Goal: Information Seeking & Learning: Learn about a topic

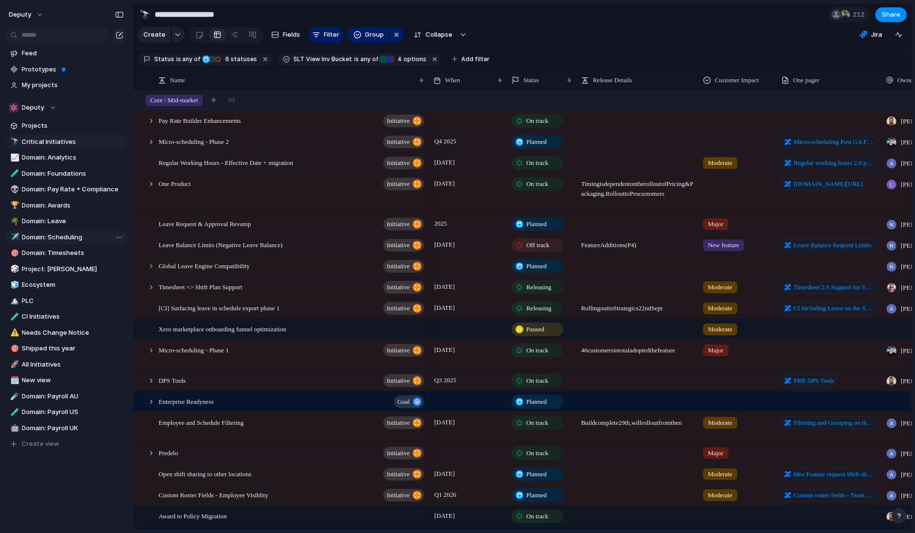
click at [49, 239] on span "Domain: Scheduling" at bounding box center [73, 238] width 102 height 10
type input "**********"
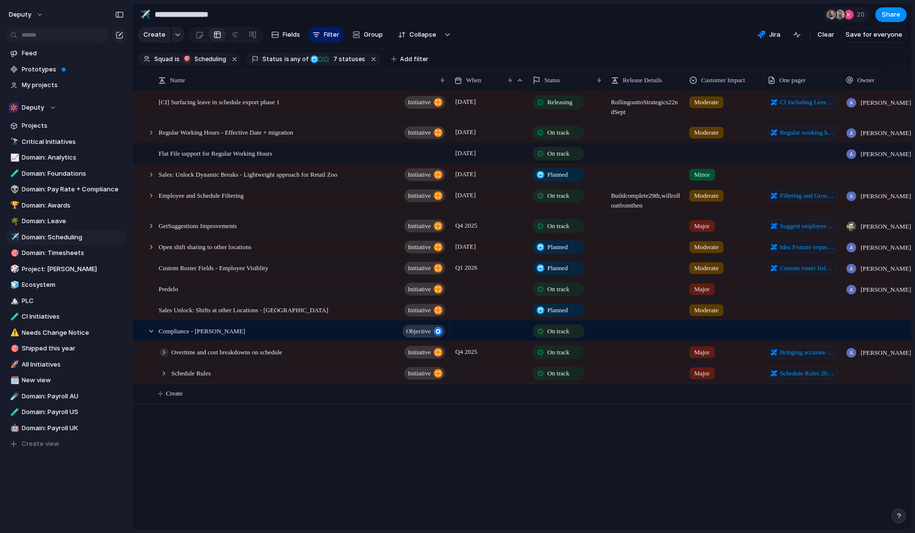
click at [162, 355] on div at bounding box center [164, 352] width 9 height 9
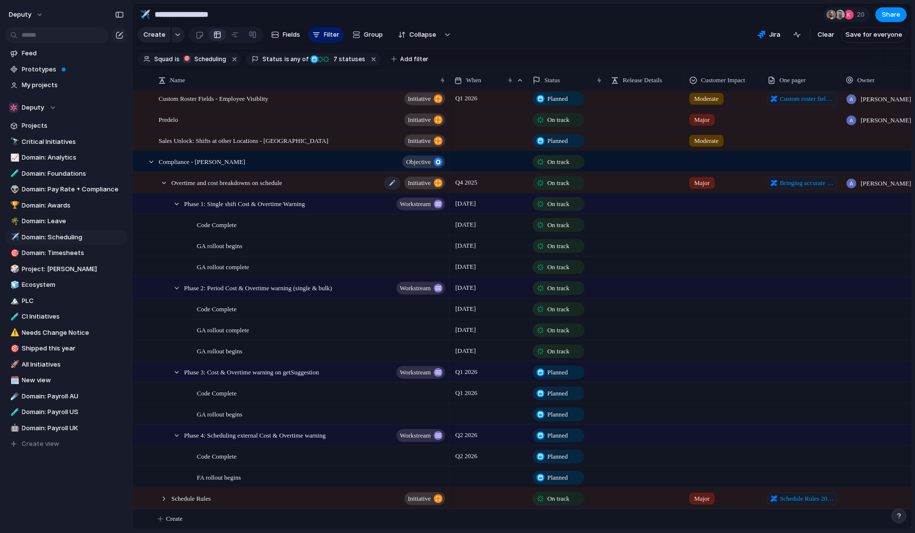
click at [324, 183] on div "Overtime and cost breakdowns on schedule initiative" at bounding box center [308, 182] width 275 height 20
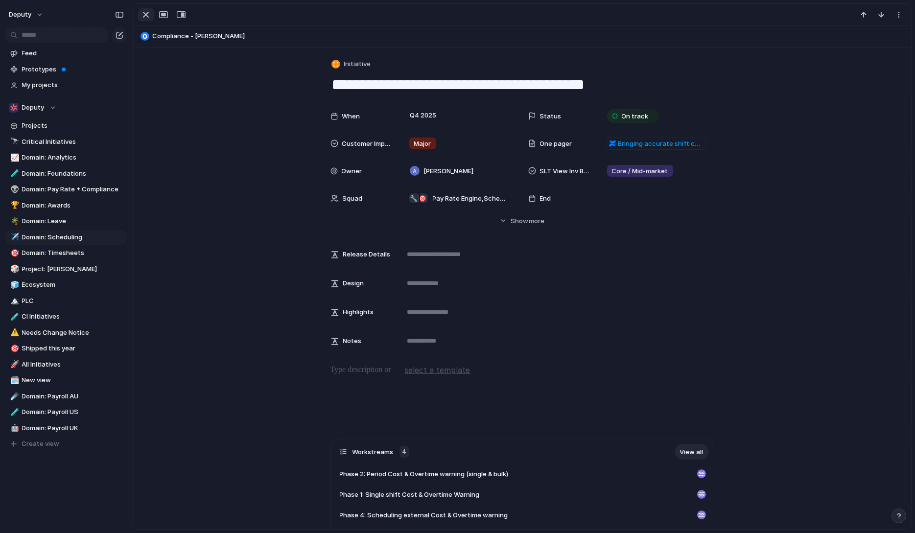
click at [147, 15] on div "button" at bounding box center [146, 15] width 12 height 12
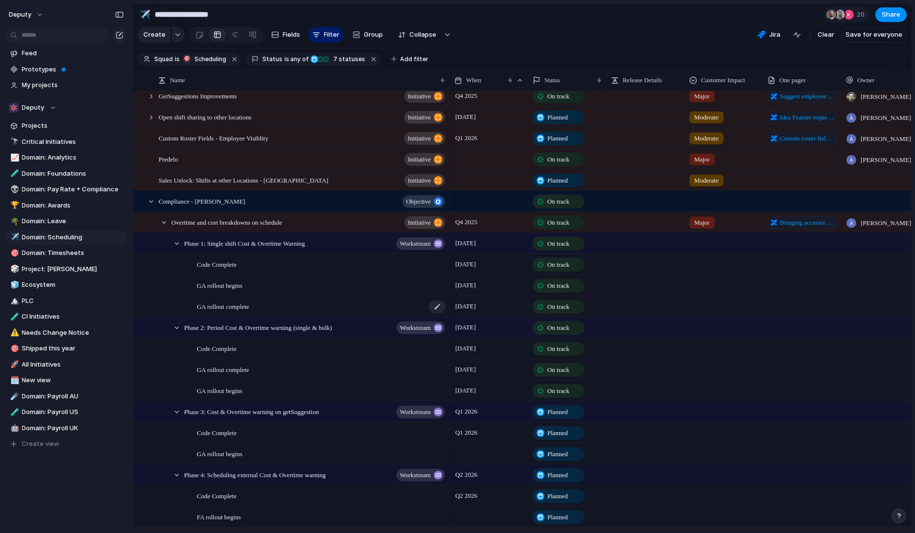
scroll to position [173, 0]
